Goal: Ask a question

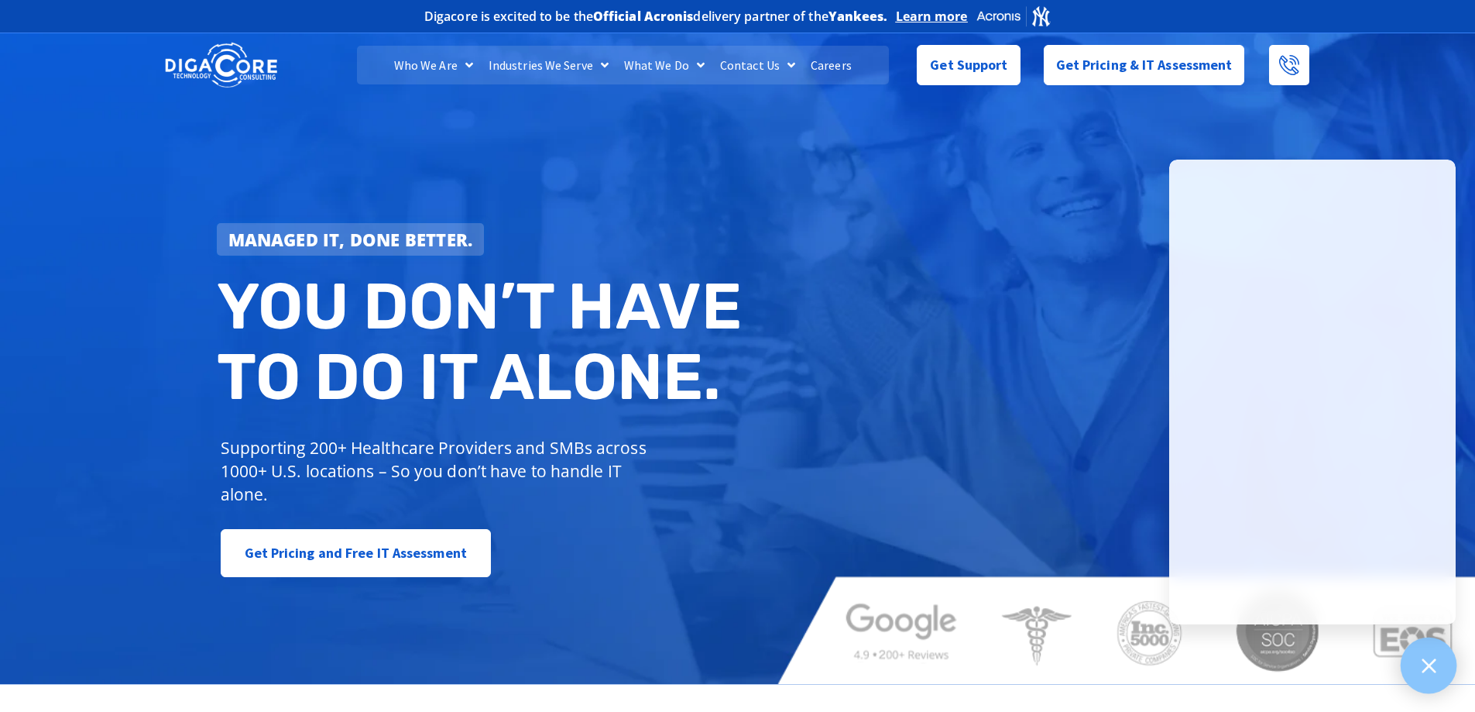
click at [1436, 678] on div at bounding box center [1429, 665] width 57 height 57
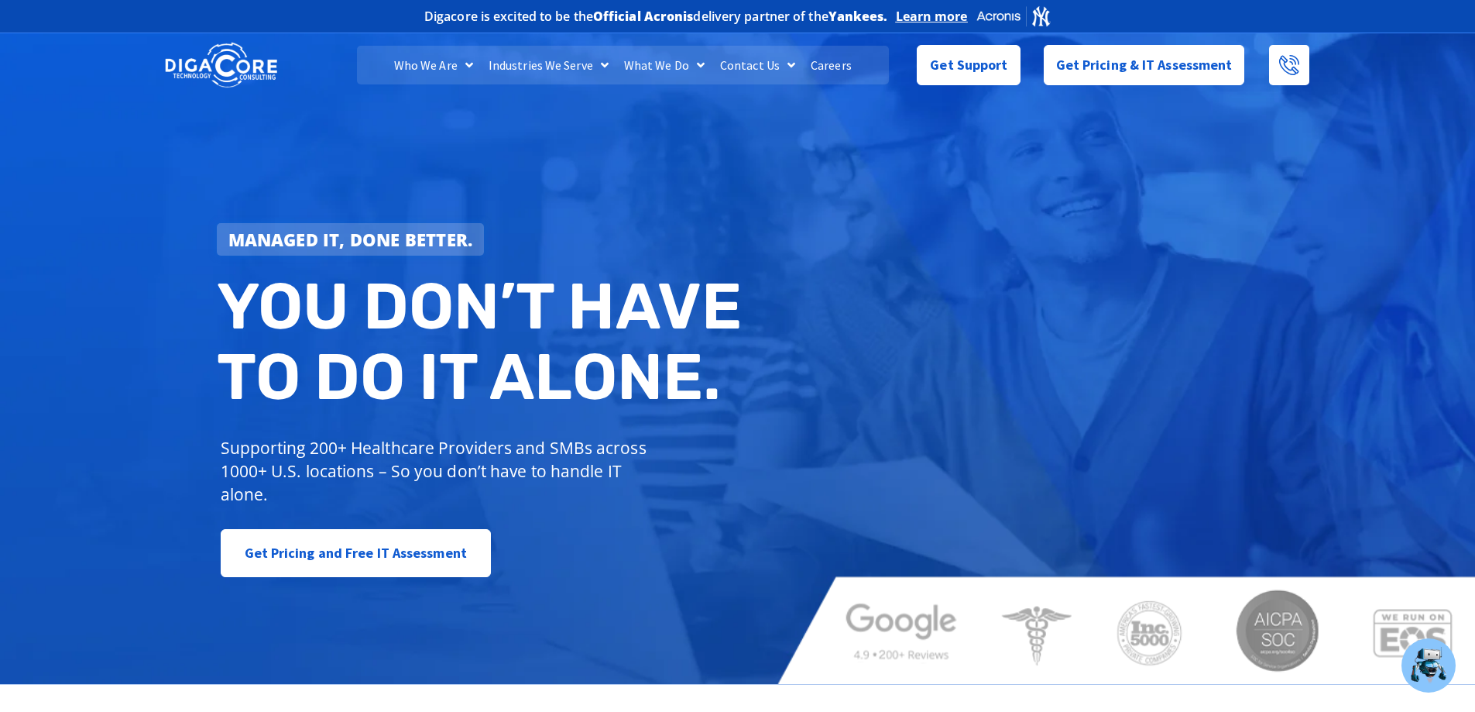
click at [727, 218] on div "Managed IT, done better. You don’t have to do IT alone. Supporting 200+ Healthc…" at bounding box center [483, 399] width 548 height 369
click at [962, 67] on span "Get Support" at bounding box center [968, 58] width 77 height 31
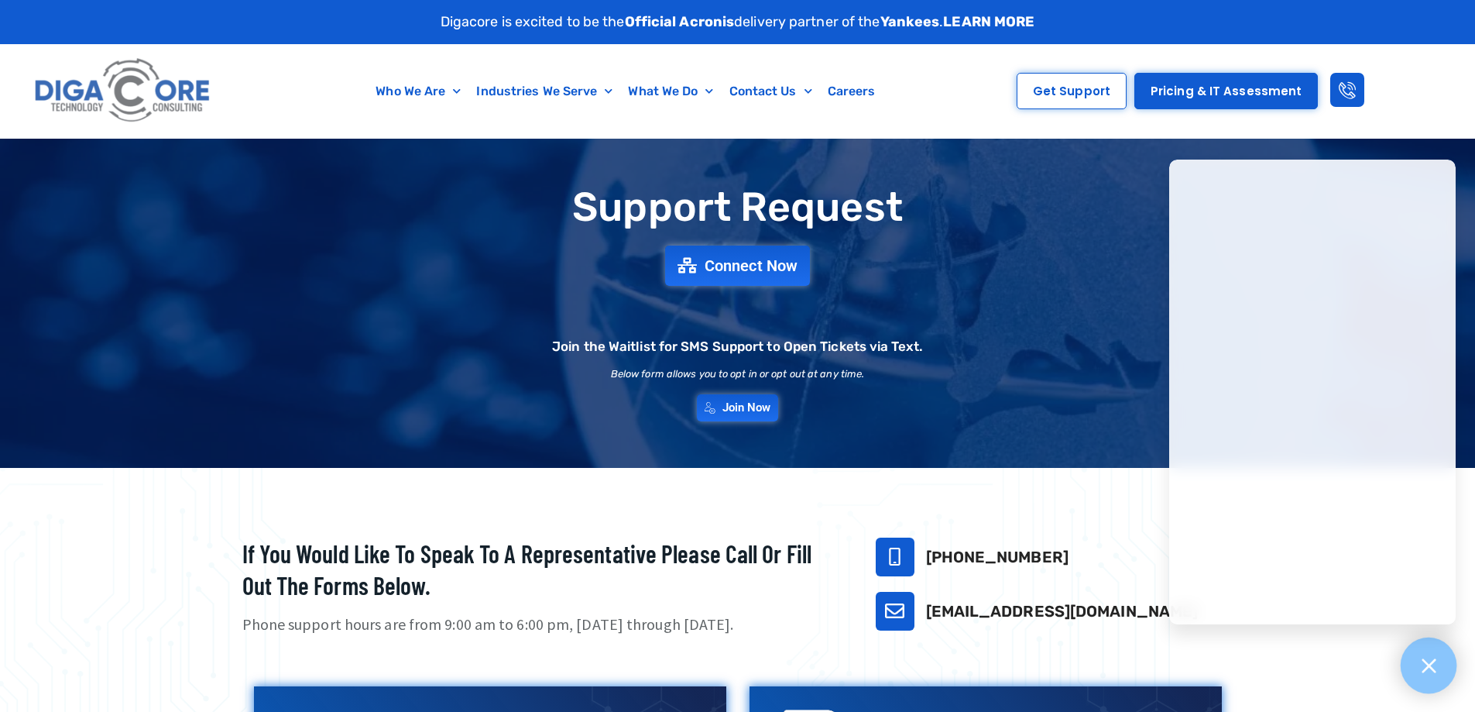
click at [1424, 678] on div at bounding box center [1429, 665] width 57 height 57
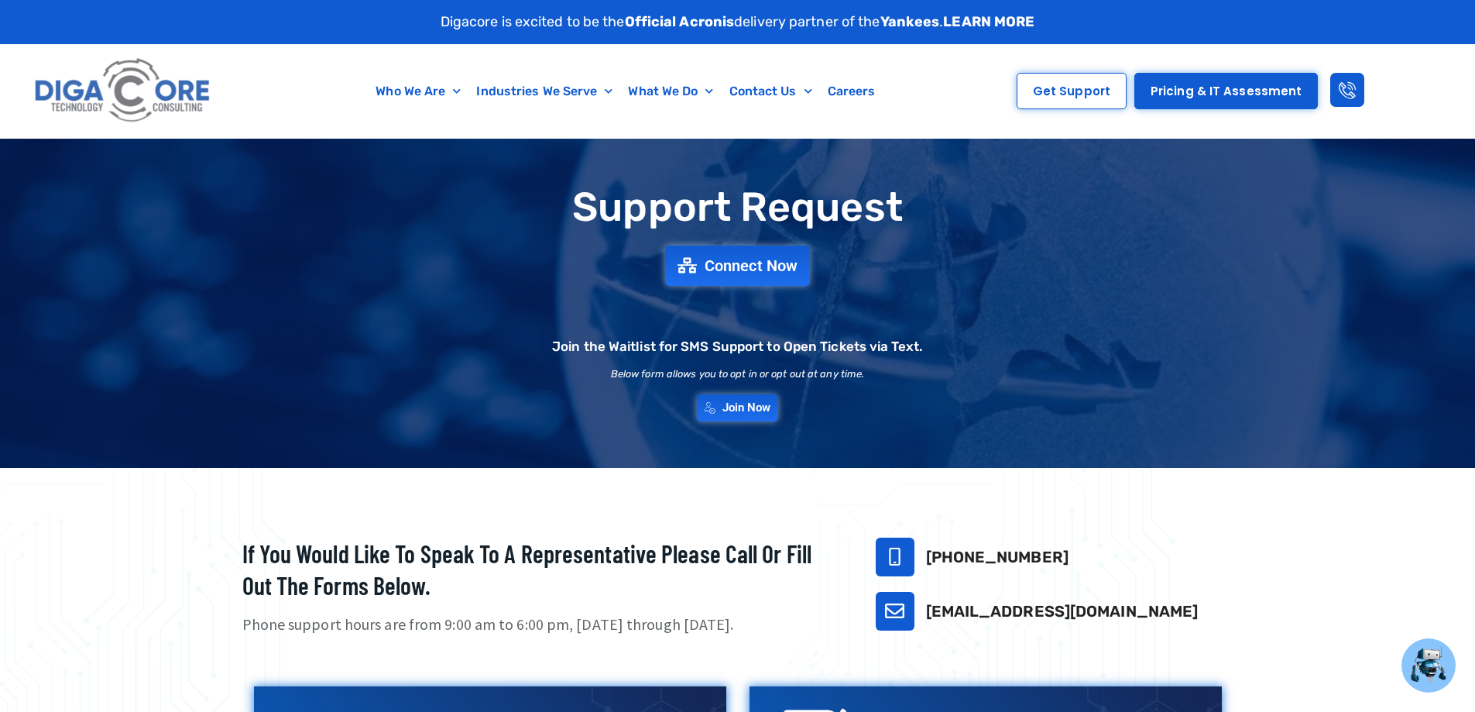
click at [970, 304] on div "Support Request Connect Now Join the Waitlist for SMS Support to Open Tickets v…" at bounding box center [738, 302] width 1084 height 251
click at [867, 332] on div "Join the Waitlist for SMS Support to Open Tickets via Text." at bounding box center [737, 327] width 371 height 52
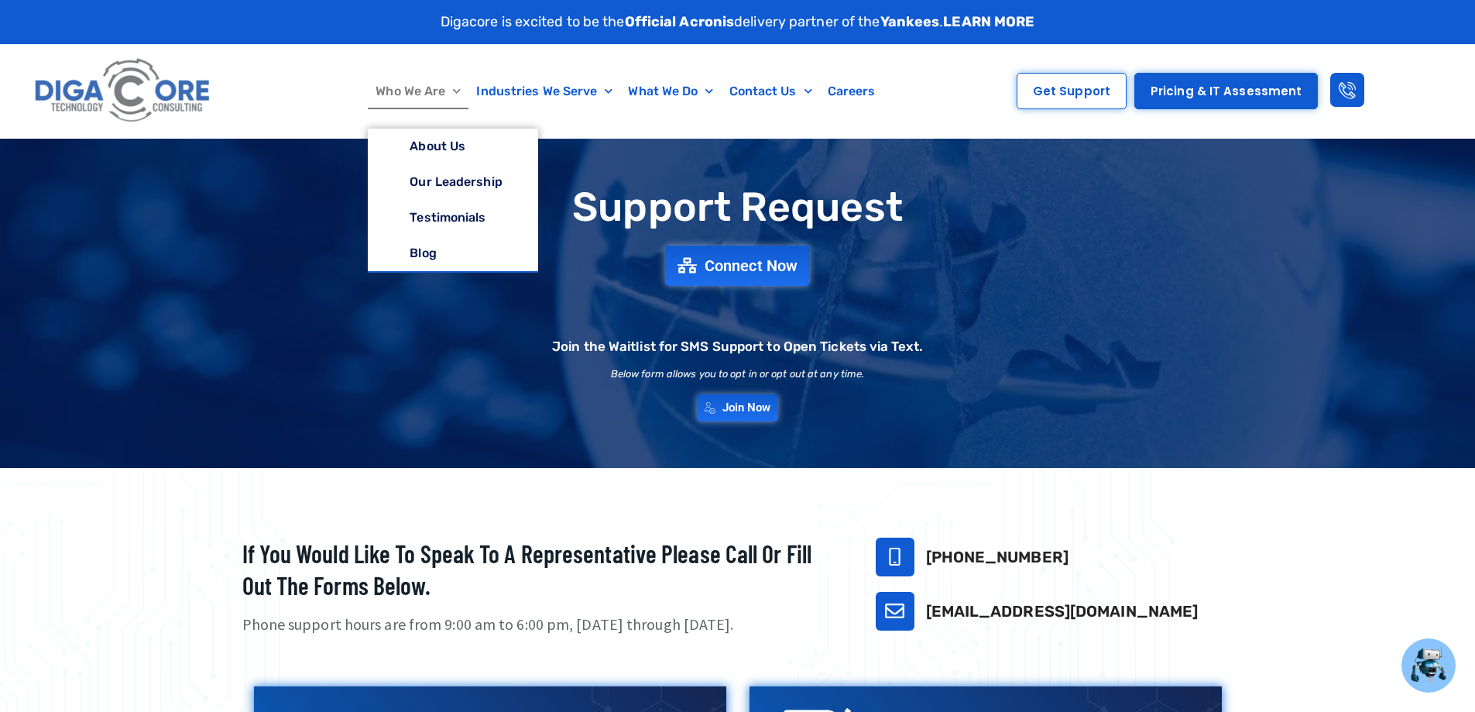
click at [939, 195] on h1 "Support Request" at bounding box center [738, 207] width 1069 height 44
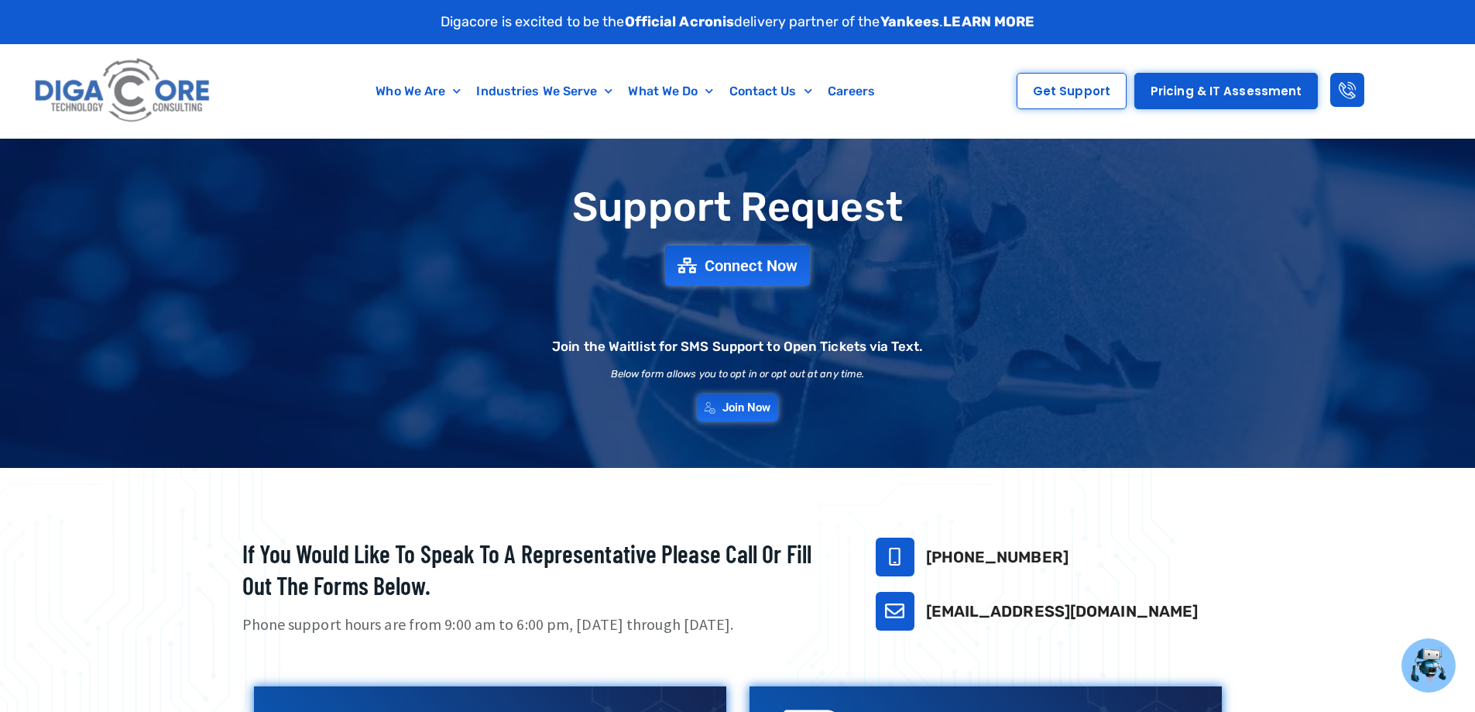
click at [728, 267] on span "Connect Now" at bounding box center [753, 265] width 102 height 17
